Goal: Task Accomplishment & Management: Manage account settings

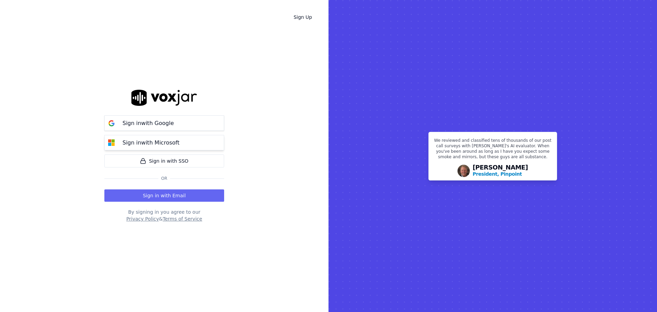
click at [116, 146] on img at bounding box center [112, 143] width 14 height 14
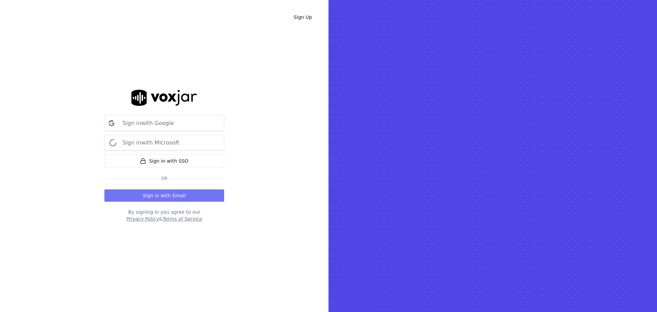
click at [185, 193] on button "Sign in with Email" at bounding box center [164, 195] width 120 height 12
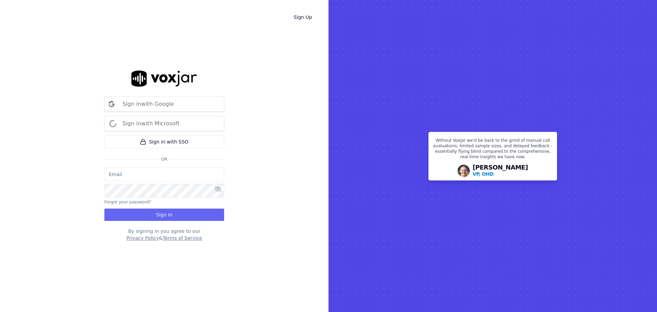
click at [131, 179] on input "email" at bounding box center [164, 174] width 120 height 14
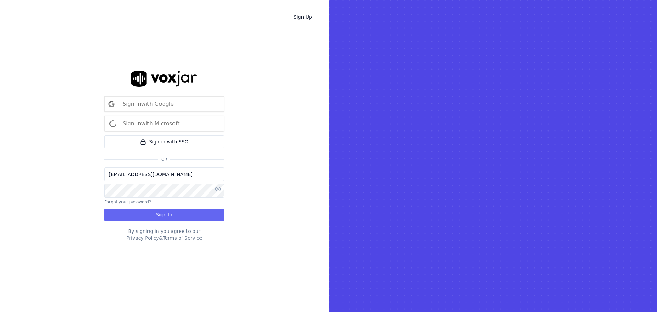
type input "[EMAIL_ADDRESS][DOMAIN_NAME]"
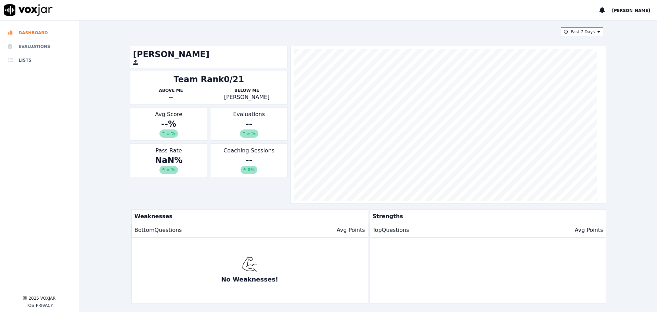
click at [37, 44] on li "Evaluations" at bounding box center [39, 47] width 62 height 14
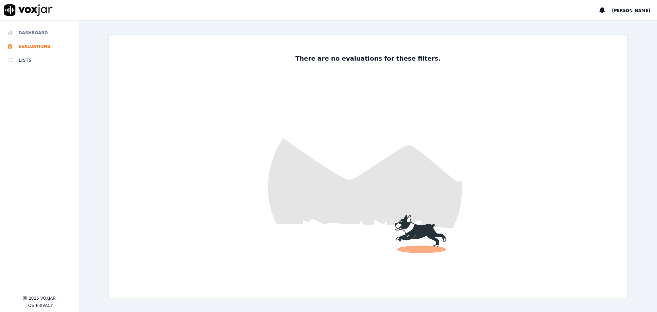
click at [36, 30] on li "Dashboard" at bounding box center [39, 33] width 62 height 14
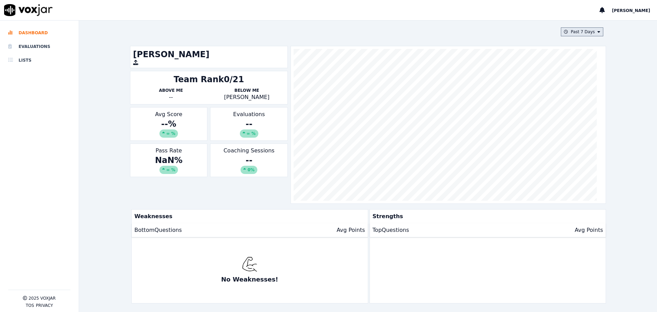
click at [562, 35] on button "Past 7 Days" at bounding box center [582, 31] width 42 height 9
click at [572, 92] on div "This Year" at bounding box center [581, 93] width 18 height 5
click at [586, 110] on button "Add" at bounding box center [592, 110] width 13 height 11
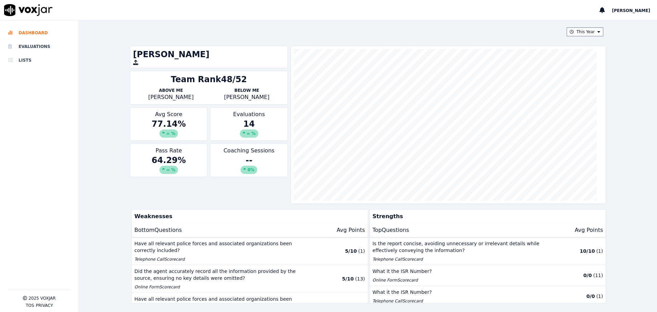
click at [641, 11] on span "[PERSON_NAME]" at bounding box center [631, 10] width 38 height 5
click at [618, 20] on div "Log out" at bounding box center [615, 22] width 73 height 11
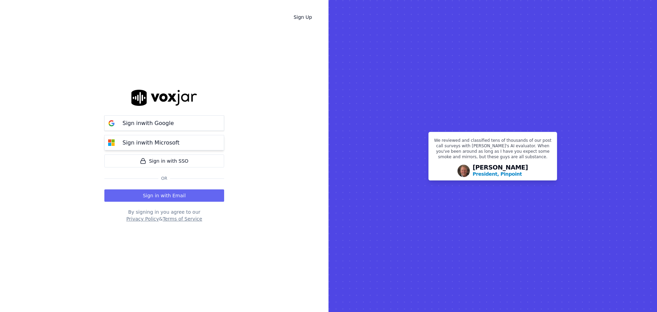
click at [116, 140] on img at bounding box center [112, 143] width 14 height 14
